Goal: Book appointment/travel/reservation

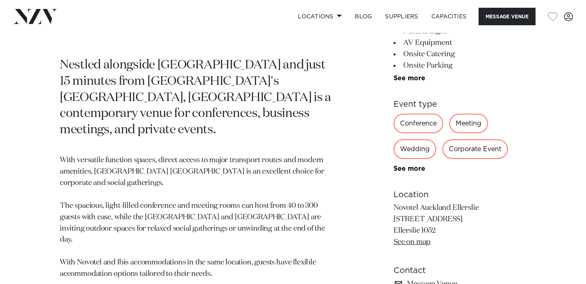
scroll to position [410, 0]
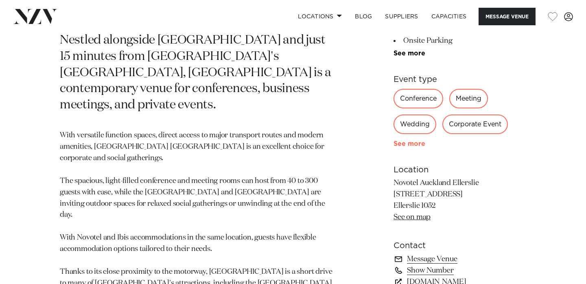
click at [405, 146] on link "See more" at bounding box center [426, 143] width 64 height 7
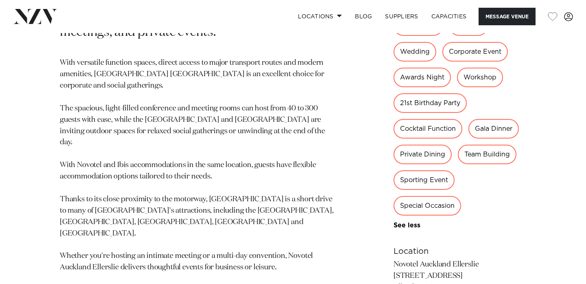
scroll to position [491, 0]
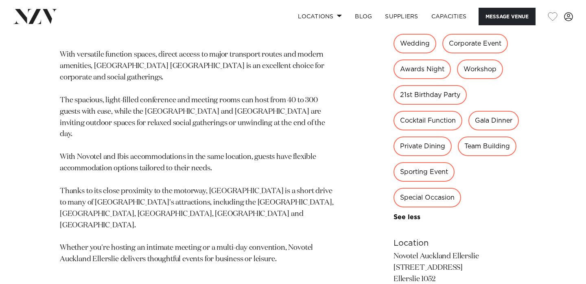
click at [443, 199] on div "Special Occasion" at bounding box center [428, 198] width 68 height 20
click at [425, 196] on div "Special Occasion" at bounding box center [428, 198] width 68 height 20
drag, startPoint x: 411, startPoint y: 199, endPoint x: 434, endPoint y: 199, distance: 23.2
click at [434, 199] on div "Special Occasion" at bounding box center [428, 198] width 68 height 20
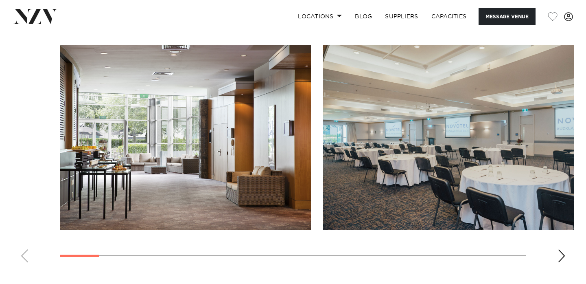
scroll to position [1002, 0]
click at [566, 259] on swiper-container at bounding box center [293, 157] width 586 height 224
click at [557, 255] on swiper-container at bounding box center [293, 157] width 586 height 224
click at [561, 255] on div "Next slide" at bounding box center [562, 255] width 8 height 13
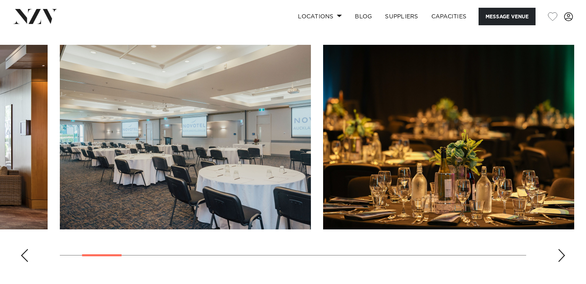
click at [561, 255] on div "Next slide" at bounding box center [562, 255] width 8 height 13
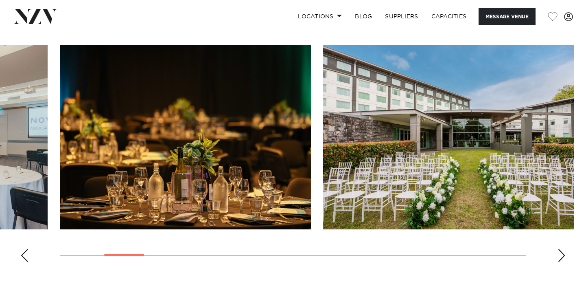
click at [561, 255] on div "Next slide" at bounding box center [562, 255] width 8 height 13
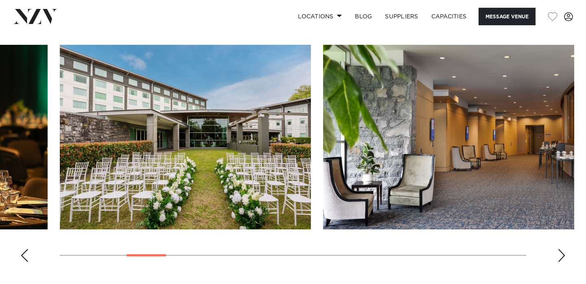
click at [561, 255] on div "Next slide" at bounding box center [562, 255] width 8 height 13
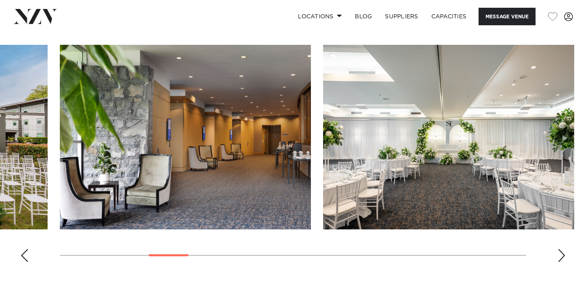
click at [561, 255] on div "Next slide" at bounding box center [562, 255] width 8 height 13
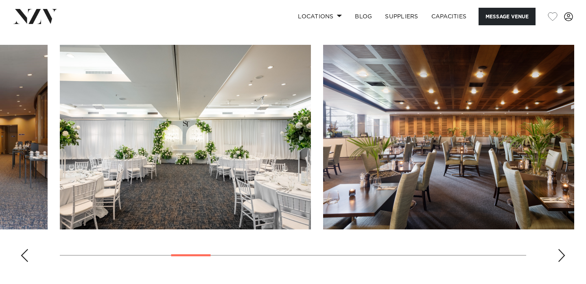
click at [561, 255] on div "Next slide" at bounding box center [562, 255] width 8 height 13
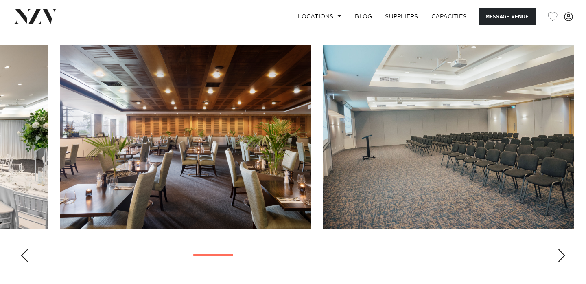
click at [561, 255] on div "Next slide" at bounding box center [562, 255] width 8 height 13
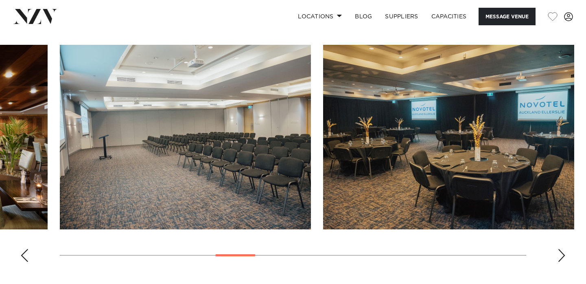
click at [561, 255] on div "Next slide" at bounding box center [562, 255] width 8 height 13
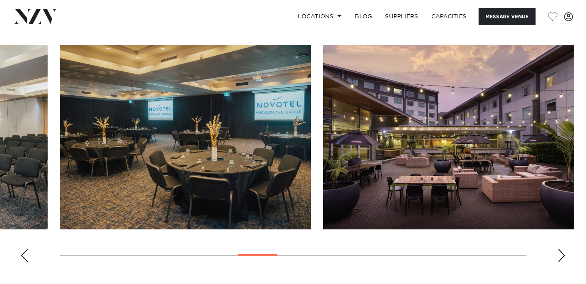
click at [561, 255] on div "Next slide" at bounding box center [562, 255] width 8 height 13
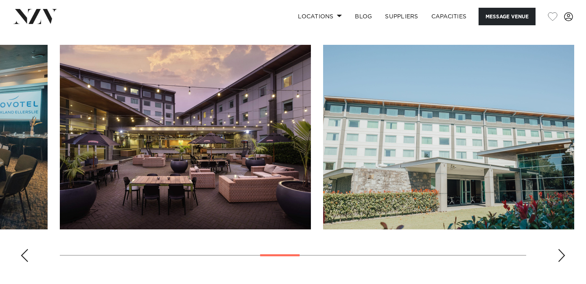
click at [561, 255] on div "Next slide" at bounding box center [562, 255] width 8 height 13
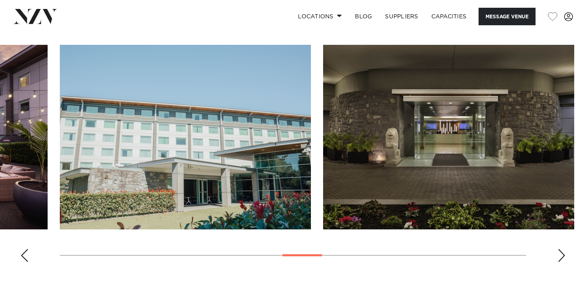
click at [561, 255] on div "Next slide" at bounding box center [562, 255] width 8 height 13
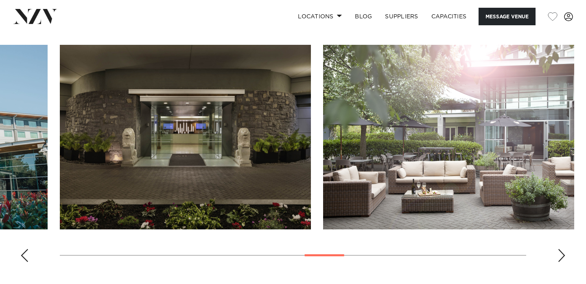
click at [561, 255] on div "Next slide" at bounding box center [562, 255] width 8 height 13
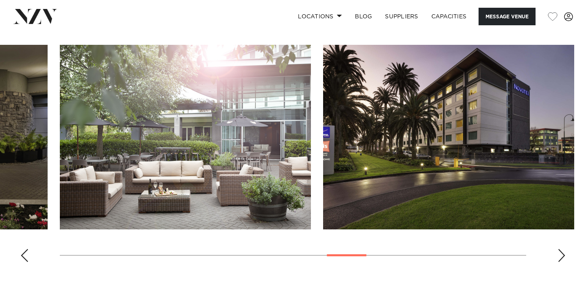
click at [561, 255] on div "Next slide" at bounding box center [562, 255] width 8 height 13
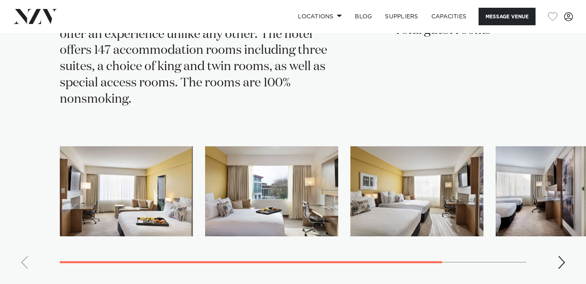
scroll to position [1910, 0]
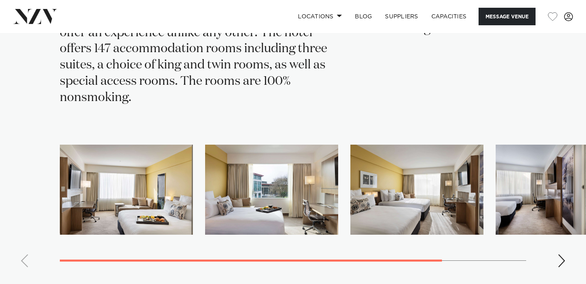
click at [564, 254] on div "Next slide" at bounding box center [562, 260] width 8 height 13
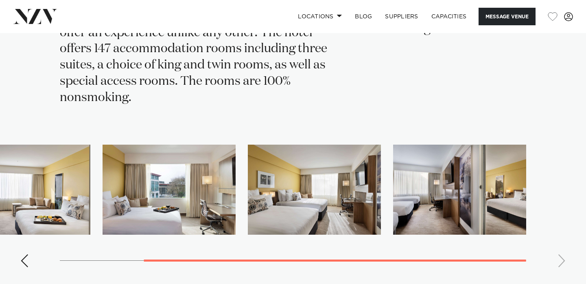
click at [563, 246] on swiper-container at bounding box center [293, 209] width 586 height 129
